Goal: Task Accomplishment & Management: Complete application form

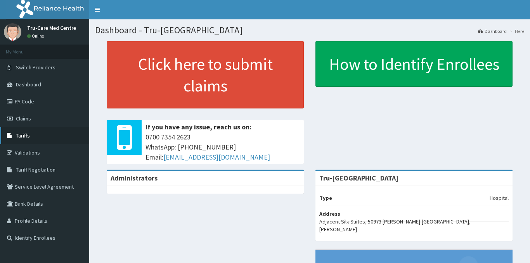
click at [38, 140] on link "Tariffs" at bounding box center [44, 135] width 89 height 17
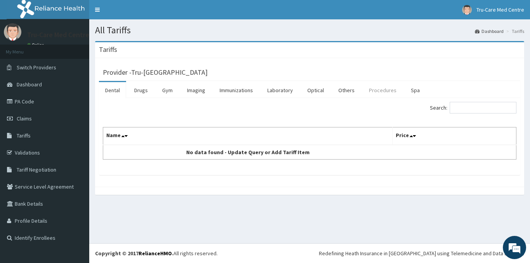
click at [378, 92] on link "Procedures" at bounding box center [383, 90] width 40 height 16
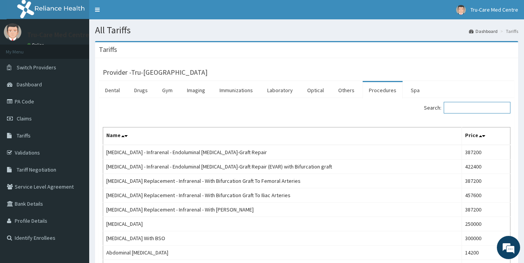
click at [486, 109] on input "Search:" at bounding box center [477, 108] width 67 height 12
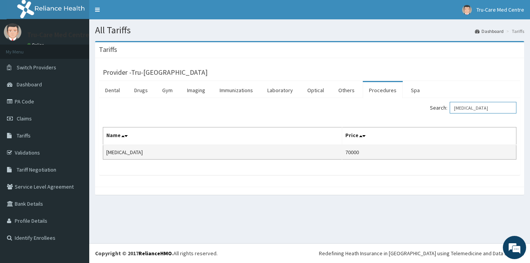
type input "colposcopy"
click at [342, 152] on td "70000" at bounding box center [429, 152] width 174 height 15
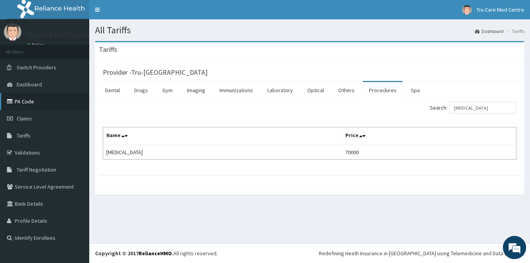
click at [32, 99] on link "PA Code" at bounding box center [44, 101] width 89 height 17
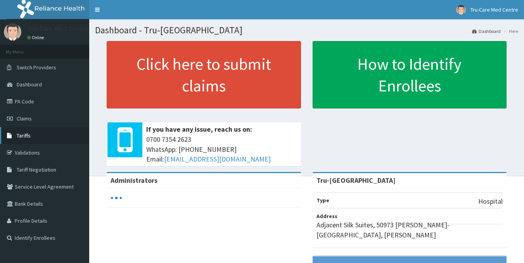
drag, startPoint x: 0, startPoint y: 0, endPoint x: 28, endPoint y: 137, distance: 140.1
click at [28, 137] on span "Tariffs" at bounding box center [24, 135] width 14 height 7
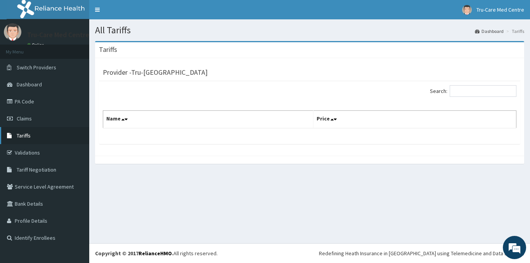
click at [27, 138] on span "Tariffs" at bounding box center [24, 135] width 14 height 7
click at [28, 141] on link "Tariffs" at bounding box center [44, 135] width 89 height 17
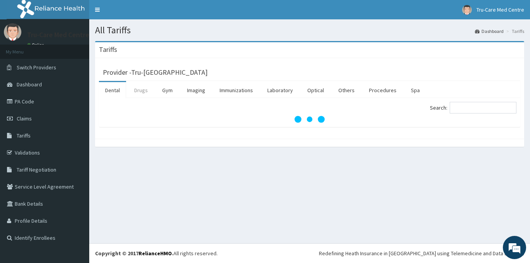
click at [139, 92] on link "Drugs" at bounding box center [141, 90] width 26 height 16
click at [463, 106] on input "Search:" at bounding box center [483, 108] width 67 height 12
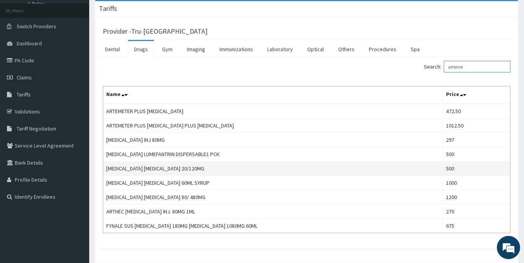
scroll to position [78, 0]
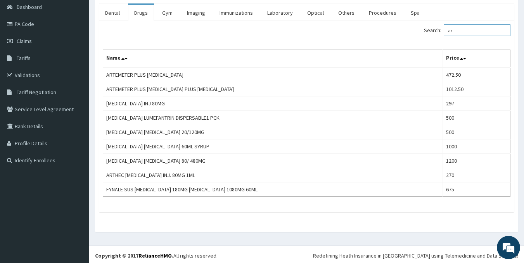
type input "a"
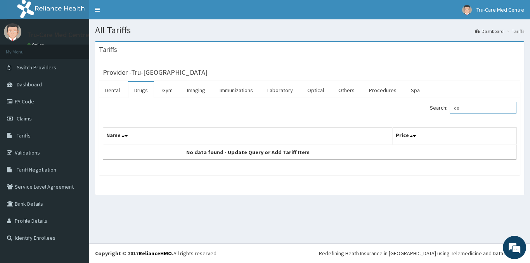
type input "d"
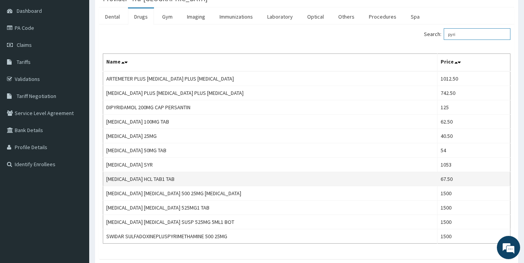
scroll to position [116, 0]
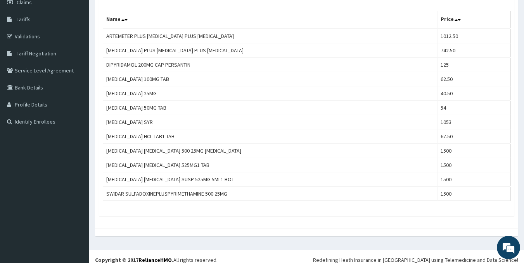
type input "pyri"
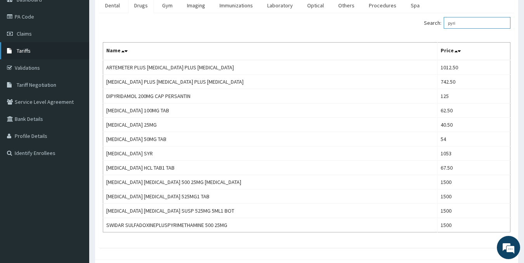
scroll to position [78, 0]
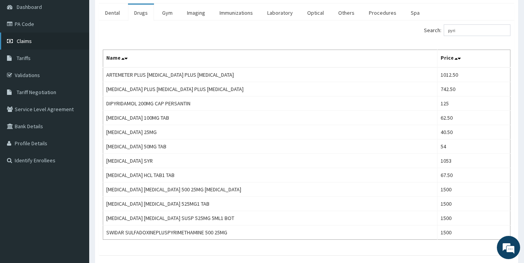
click at [31, 41] on span "Claims" at bounding box center [24, 41] width 15 height 7
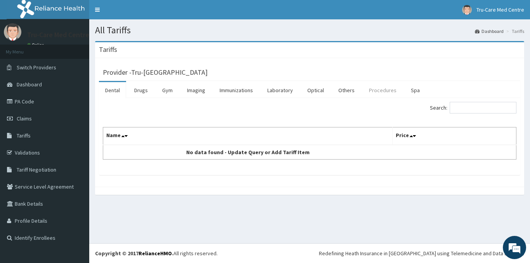
click at [383, 91] on link "Procedures" at bounding box center [383, 90] width 40 height 16
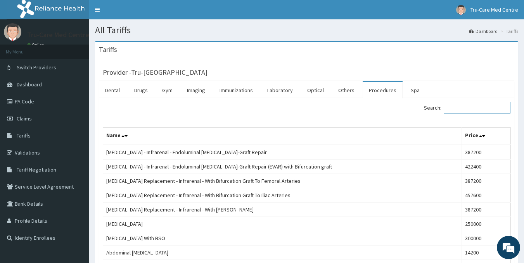
click at [479, 111] on input "Search:" at bounding box center [477, 108] width 67 height 12
paste input "hysterectomy"
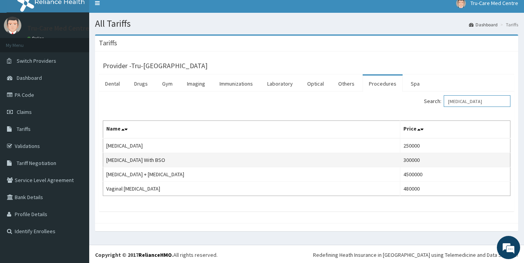
scroll to position [8, 0]
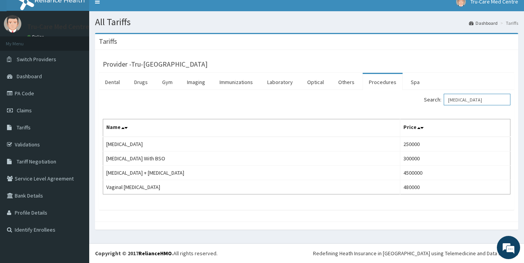
type input "hysterectomy"
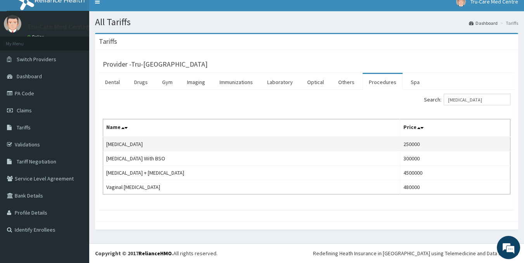
click at [400, 142] on td "Abdominal Hysterectomy" at bounding box center [251, 144] width 297 height 15
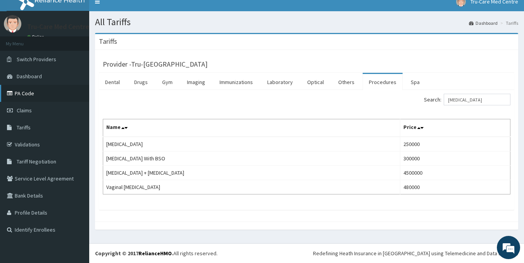
click at [23, 93] on link "PA Code" at bounding box center [44, 93] width 89 height 17
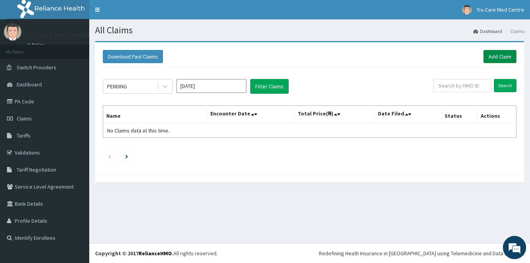
click at [494, 57] on link "Add Claim" at bounding box center [499, 56] width 33 height 13
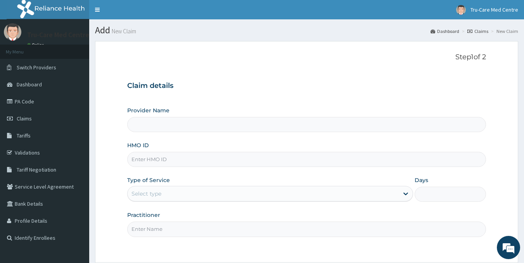
type input "Tru-[GEOGRAPHIC_DATA]"
click at [190, 156] on input "HMO ID" at bounding box center [306, 159] width 359 height 15
paste input "PPD/10040/A"
type input "PPD/10040/A"
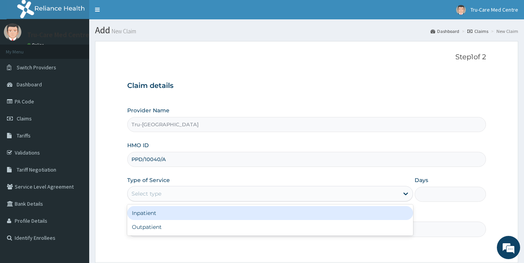
drag, startPoint x: 170, startPoint y: 191, endPoint x: 161, endPoint y: 200, distance: 12.1
click at [168, 190] on div "Select type" at bounding box center [263, 194] width 271 height 12
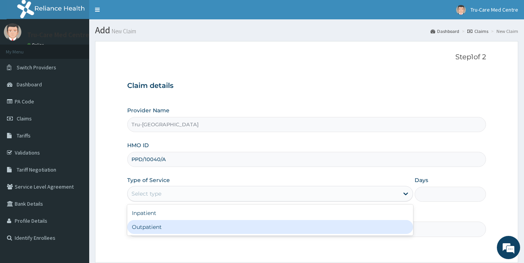
click at [164, 225] on div "Outpatient" at bounding box center [270, 227] width 286 height 14
type input "1"
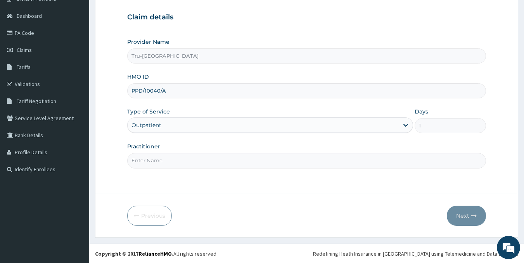
scroll to position [69, 0]
click at [175, 159] on input "Practitioner" at bounding box center [306, 160] width 359 height 15
type input "DR [PERSON_NAME]"
click at [469, 215] on button "Next" at bounding box center [466, 216] width 39 height 20
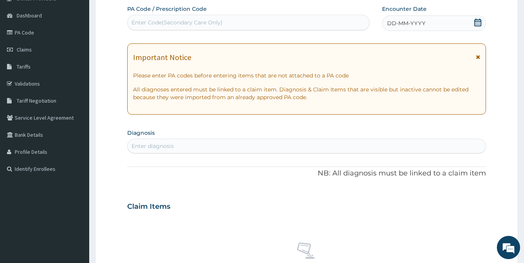
click at [144, 21] on div "Enter Code(Secondary Care Only)" at bounding box center [177, 23] width 91 height 8
paste input "PA/4E71E4"
type input "PA/4E71E4"
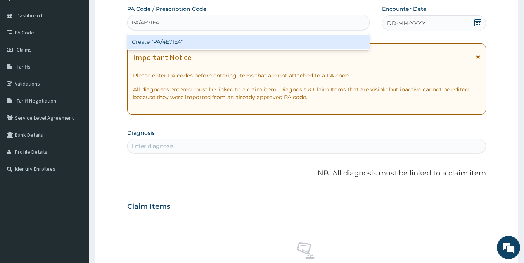
click at [193, 39] on div "Create "PA/4E71E4"" at bounding box center [248, 42] width 243 height 14
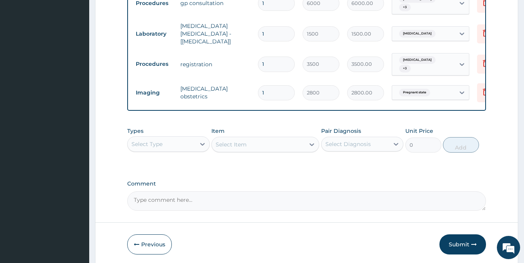
scroll to position [405, 0]
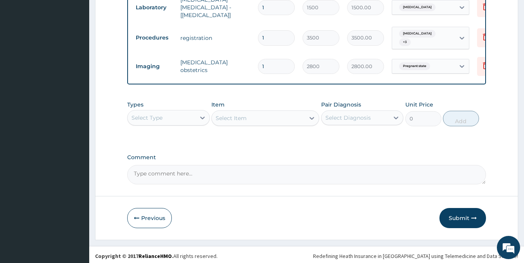
click at [467, 214] on button "Submit" at bounding box center [463, 218] width 47 height 20
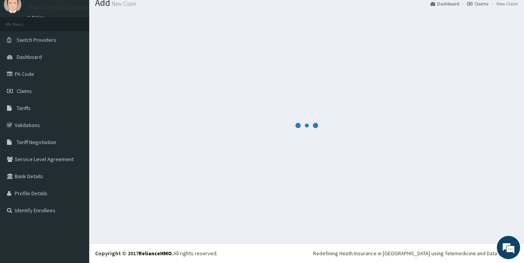
scroll to position [28, 0]
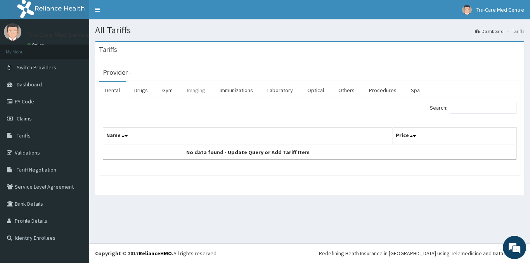
click at [199, 89] on link "Imaging" at bounding box center [196, 90] width 31 height 16
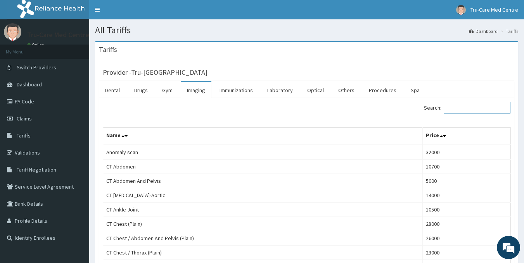
click at [467, 108] on input "Search:" at bounding box center [477, 108] width 67 height 12
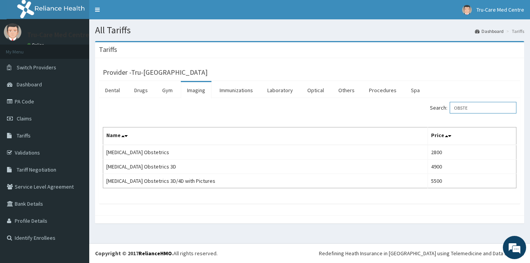
type input "OBSTE"
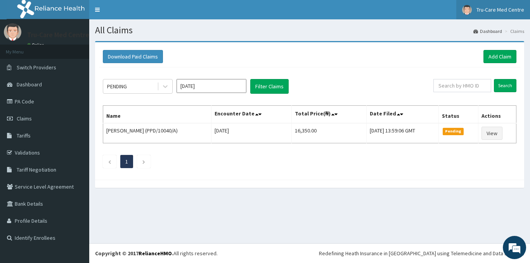
click at [492, 13] on span "Tru-Care Med Centre" at bounding box center [500, 9] width 48 height 7
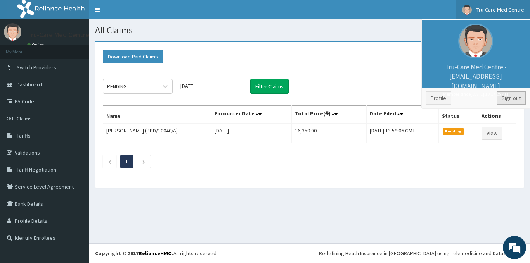
click at [499, 101] on link "Sign out" at bounding box center [511, 98] width 29 height 13
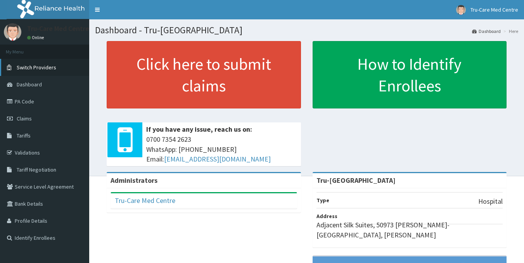
drag, startPoint x: 23, startPoint y: 104, endPoint x: 36, endPoint y: 66, distance: 41.0
click at [23, 104] on link "PA Code" at bounding box center [44, 101] width 89 height 17
click at [22, 119] on span "Claims" at bounding box center [24, 118] width 15 height 7
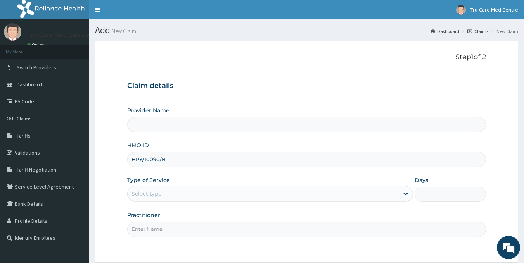
type input "HPY/10090/B"
click at [167, 189] on div "Select type" at bounding box center [263, 194] width 271 height 12
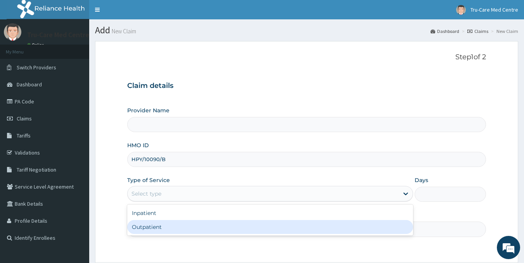
type input "Tru-Care Medical Centre"
click at [152, 225] on div "Outpatient" at bounding box center [270, 227] width 286 height 14
type input "1"
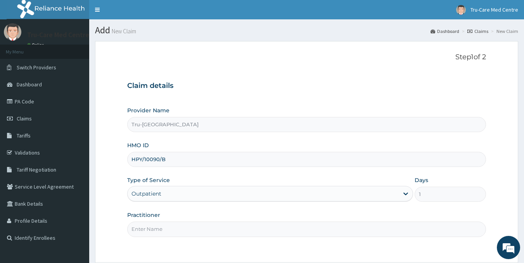
click at [164, 227] on input "Practitioner" at bounding box center [306, 229] width 359 height 15
type input "DR. SAMUELSON K."
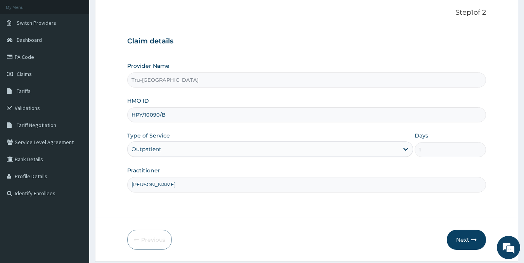
scroll to position [69, 0]
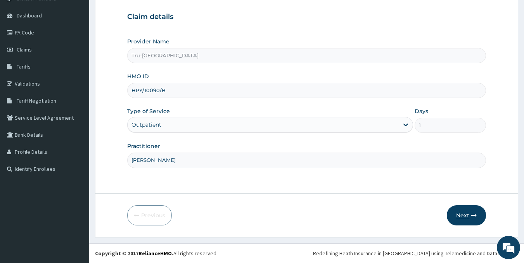
click at [471, 216] on button "Next" at bounding box center [466, 216] width 39 height 20
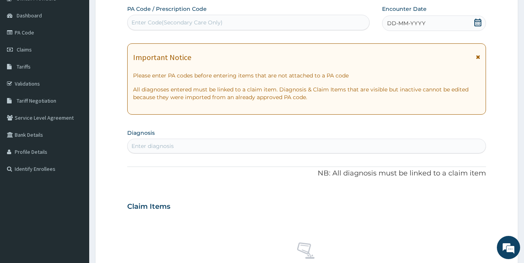
click at [174, 22] on div "Enter Code(Secondary Care Only)" at bounding box center [177, 23] width 91 height 8
paste input "PA/60DA67"
type input "PA/60DA67"
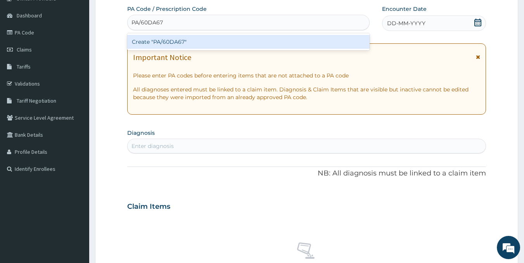
click at [285, 45] on div "Create "PA/60DA67"" at bounding box center [248, 42] width 243 height 14
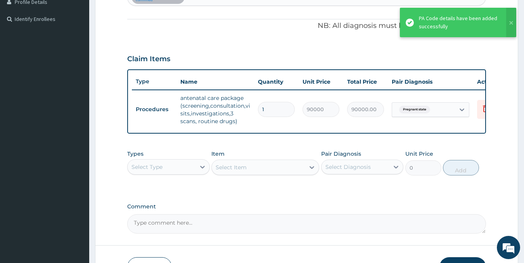
scroll to position [267, 0]
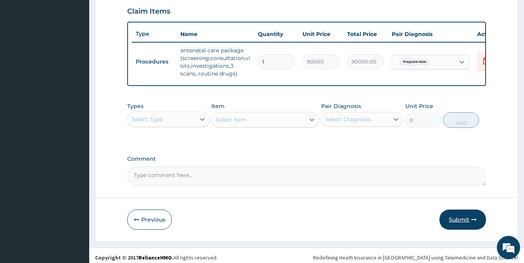
click at [459, 224] on button "Submit" at bounding box center [463, 220] width 47 height 20
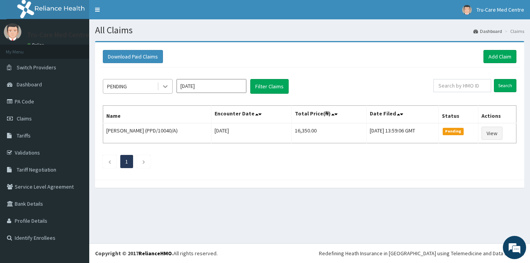
drag, startPoint x: 165, startPoint y: 87, endPoint x: 166, endPoint y: 93, distance: 7.0
click at [165, 87] on icon at bounding box center [165, 87] width 8 height 8
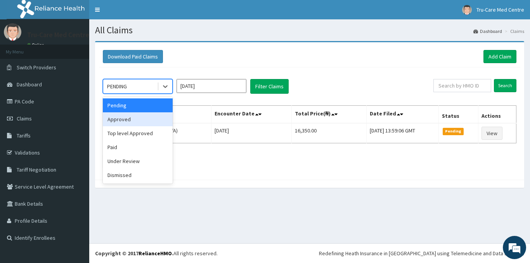
drag, startPoint x: 137, startPoint y: 122, endPoint x: 152, endPoint y: 114, distance: 17.9
click at [138, 121] on div "Approved" at bounding box center [138, 120] width 70 height 14
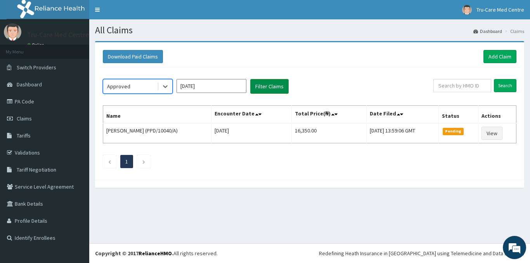
click at [269, 86] on button "Filter Claims" at bounding box center [269, 86] width 38 height 15
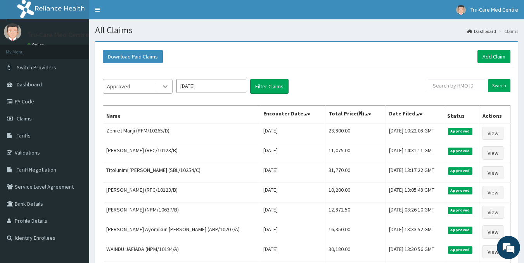
click at [166, 87] on icon at bounding box center [165, 87] width 5 height 3
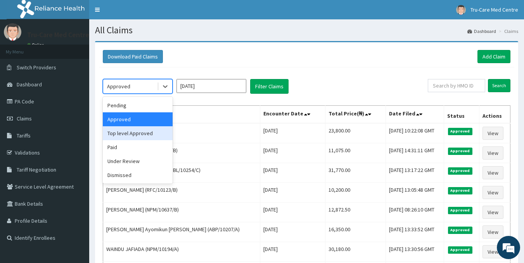
click at [133, 136] on div "Top level Approved" at bounding box center [138, 133] width 70 height 14
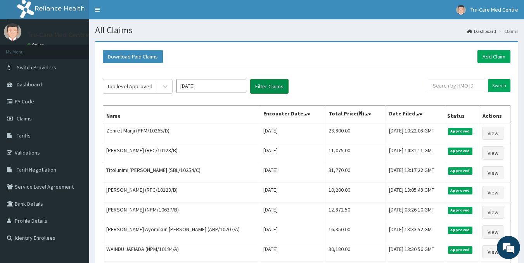
click at [263, 83] on button "Filter Claims" at bounding box center [269, 86] width 38 height 15
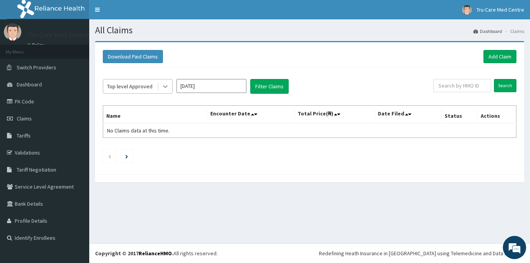
click at [165, 88] on icon at bounding box center [165, 87] width 8 height 8
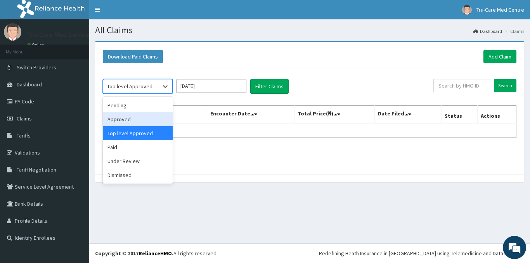
click at [132, 120] on div "Approved" at bounding box center [138, 120] width 70 height 14
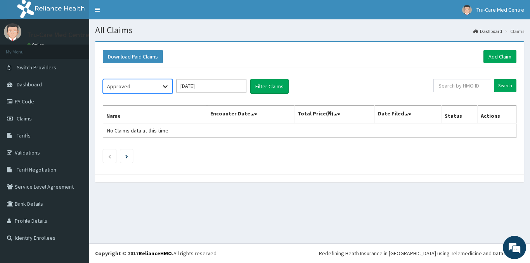
click at [161, 85] on div at bounding box center [165, 87] width 14 height 14
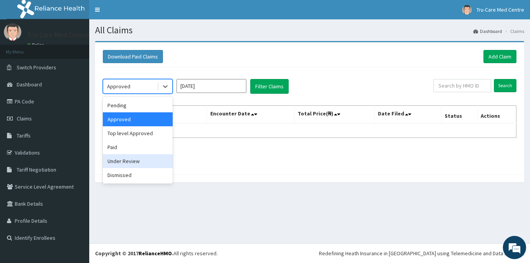
click at [126, 163] on div "Under Review" at bounding box center [138, 161] width 70 height 14
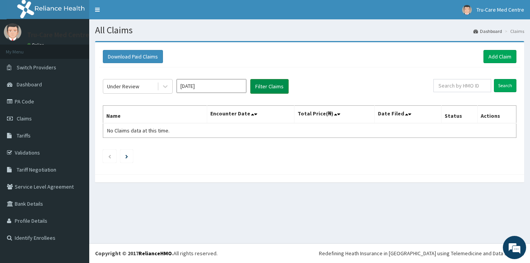
click at [270, 91] on button "Filter Claims" at bounding box center [269, 86] width 38 height 15
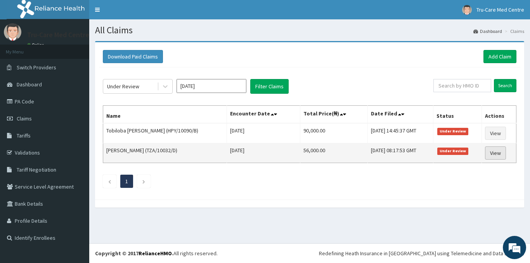
click at [497, 155] on link "View" at bounding box center [495, 153] width 21 height 13
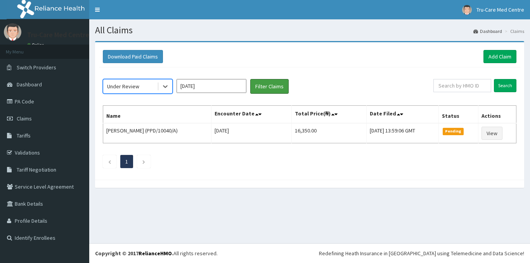
click at [268, 90] on button "Filter Claims" at bounding box center [269, 86] width 38 height 15
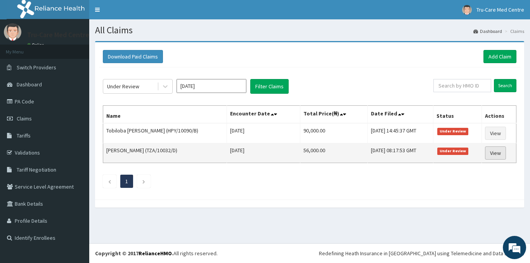
click at [498, 156] on link "View" at bounding box center [495, 153] width 21 height 13
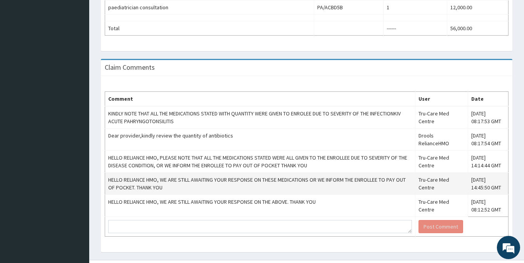
scroll to position [378, 0]
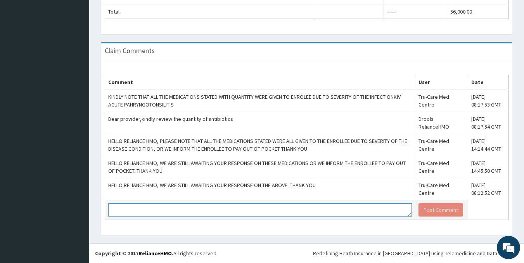
click at [193, 209] on textarea at bounding box center [260, 210] width 304 height 13
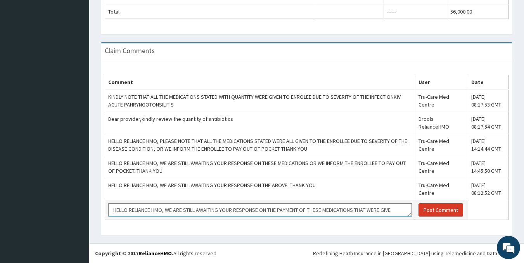
scroll to position [5, 0]
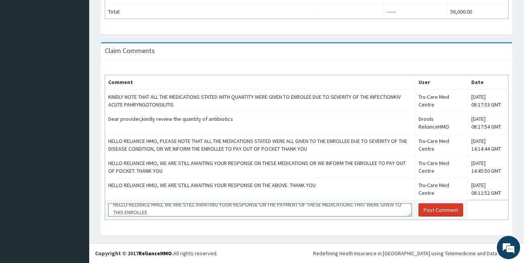
type textarea "HELLO RELIANCE HMO, WE ARE STILL AWAITING YOUR RESPONSE ON THE PAYMENT OF THESE…"
click at [441, 210] on button "Post Comment" at bounding box center [441, 210] width 45 height 13
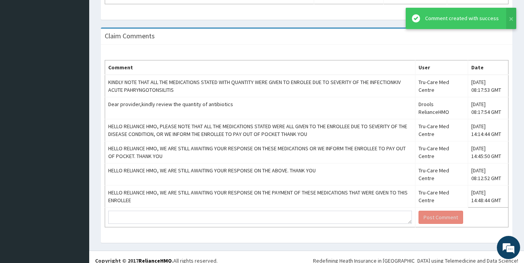
scroll to position [400, 0]
